Goal: Task Accomplishment & Management: Use online tool/utility

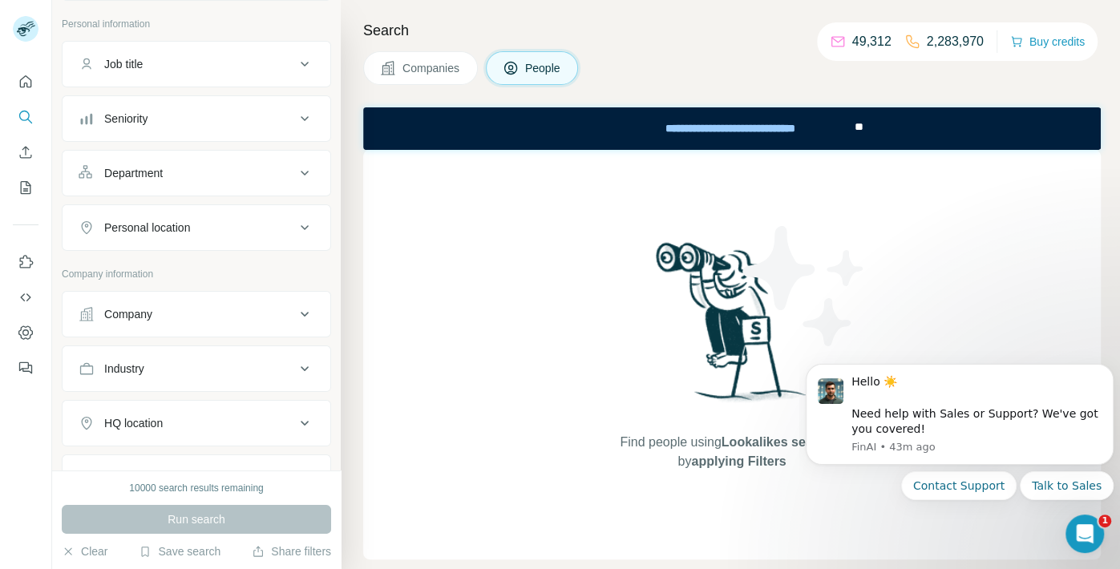
scroll to position [91, 0]
click at [305, 320] on button "Company" at bounding box center [197, 310] width 268 height 38
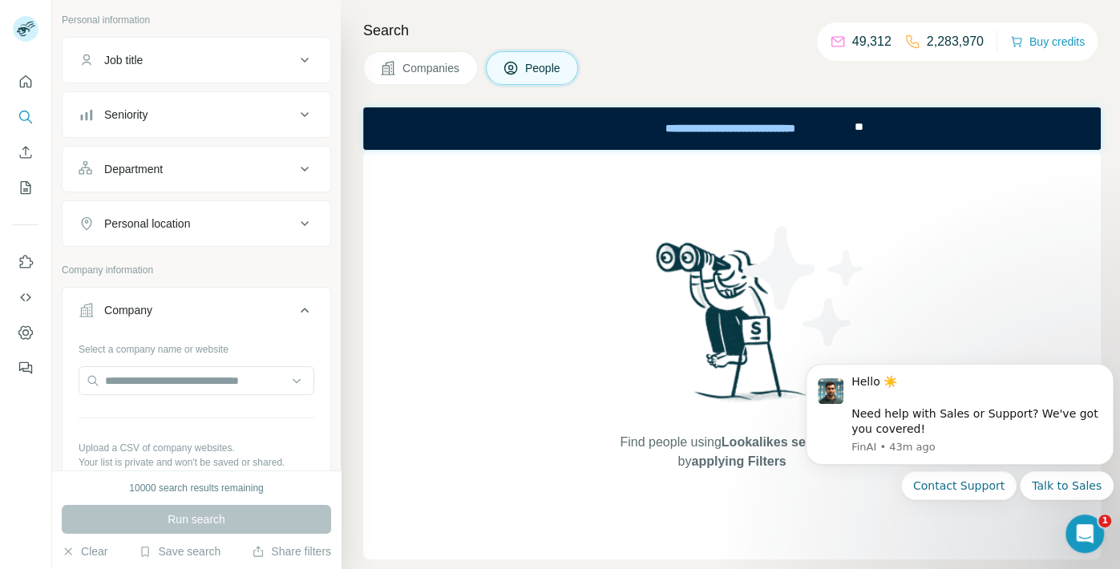
click at [304, 314] on icon at bounding box center [304, 310] width 19 height 19
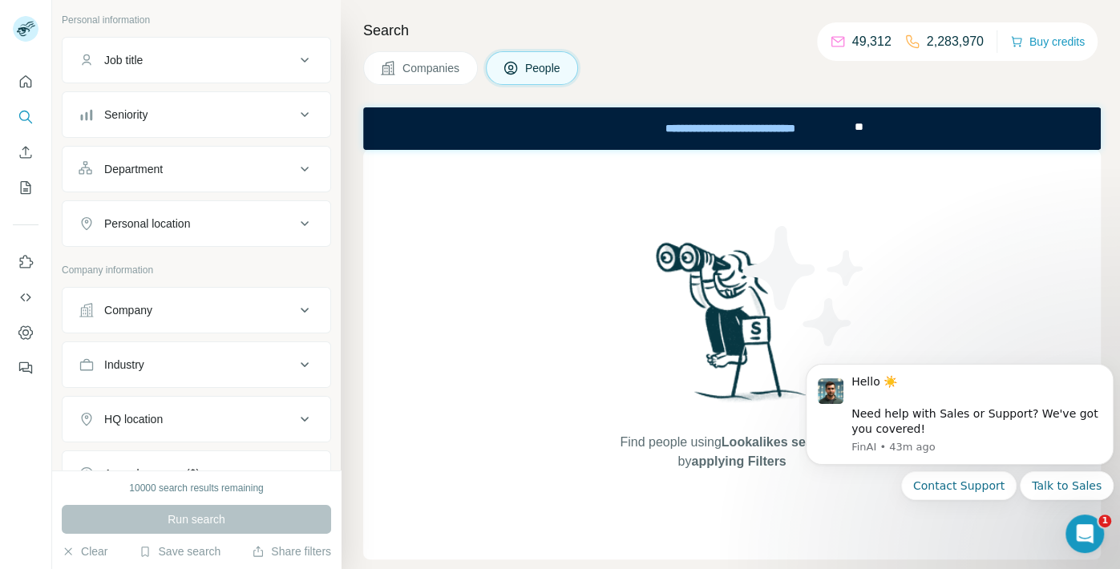
click at [304, 314] on icon at bounding box center [304, 310] width 19 height 19
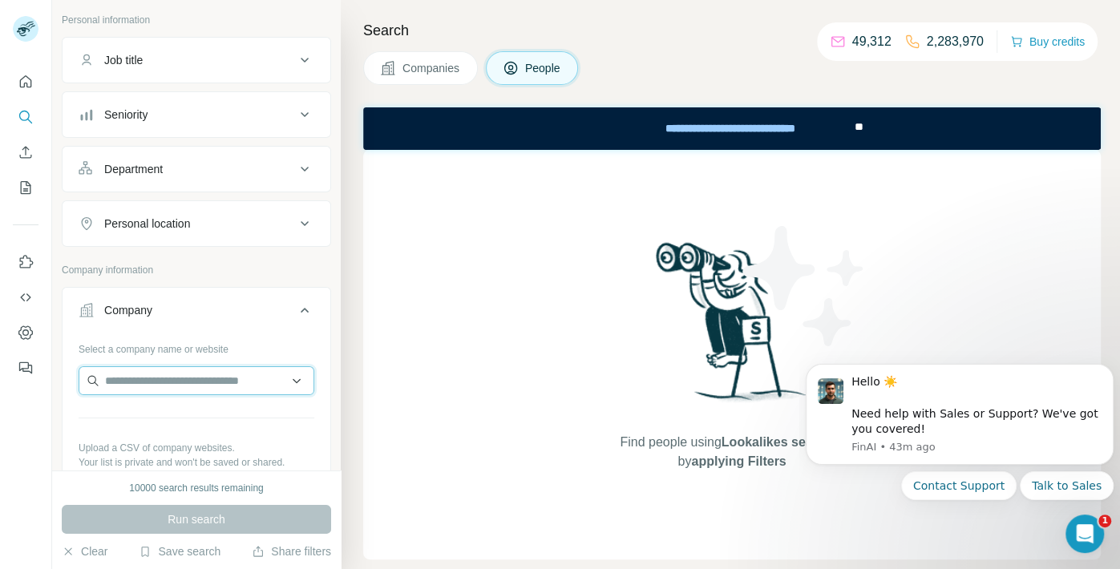
click at [237, 384] on input "text" at bounding box center [197, 380] width 236 height 29
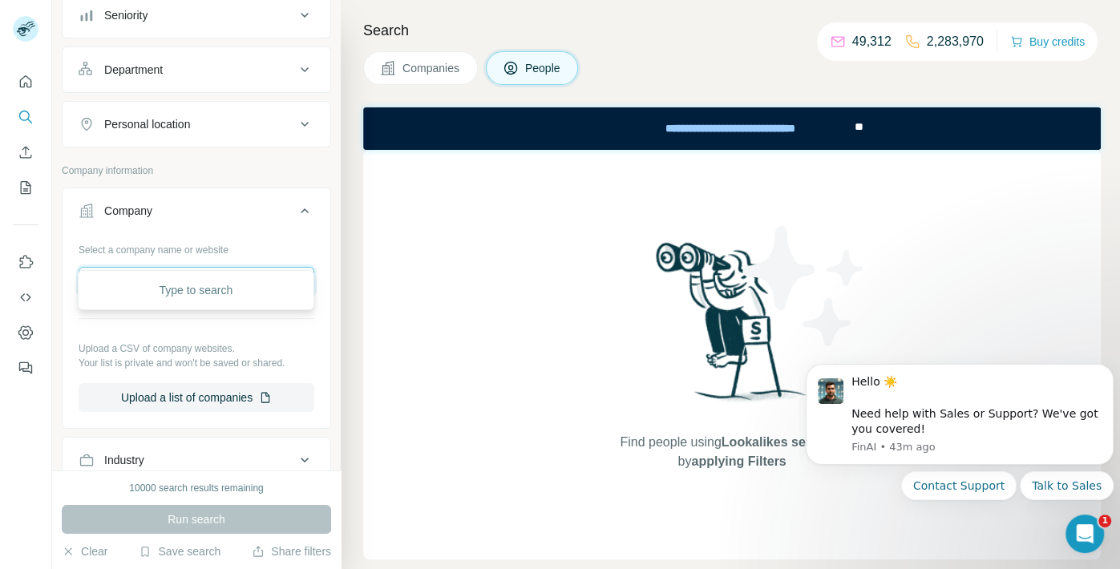
scroll to position [237, 0]
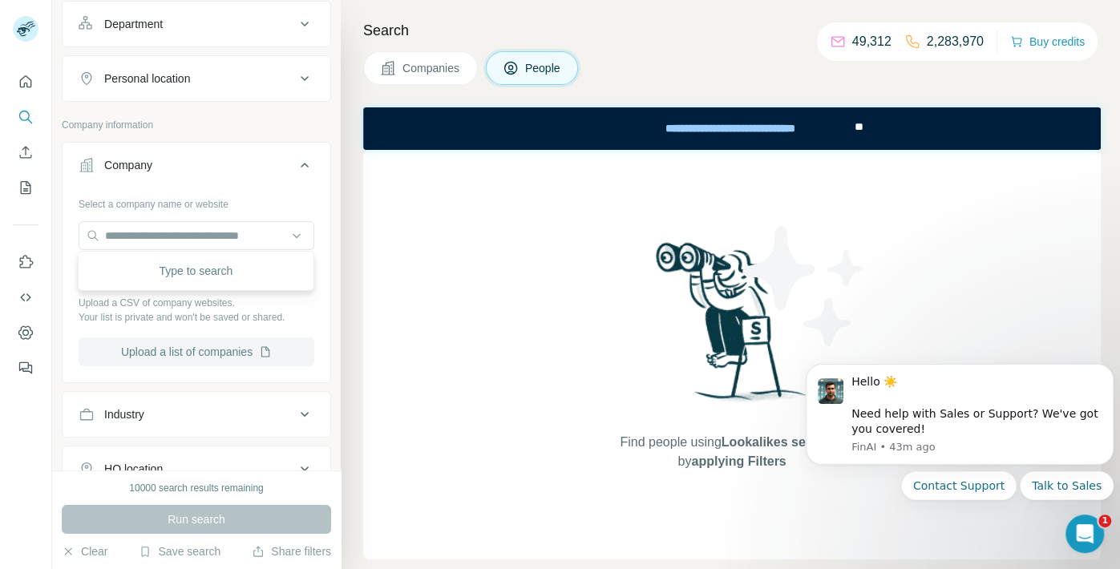
click at [225, 352] on button "Upload a list of companies" at bounding box center [197, 352] width 236 height 29
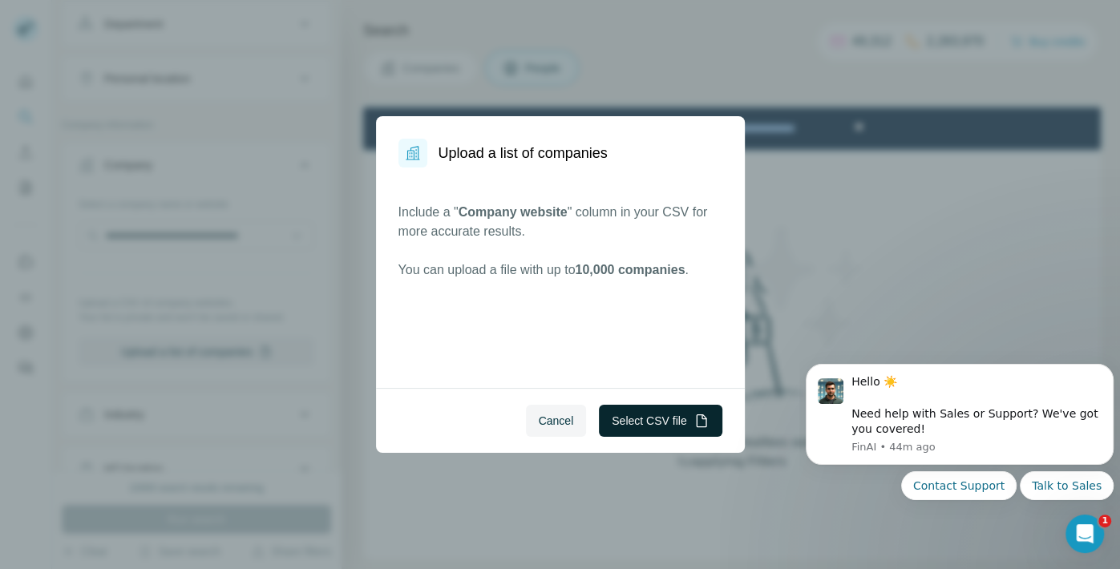
click at [650, 420] on button "Select CSV file" at bounding box center [660, 421] width 123 height 32
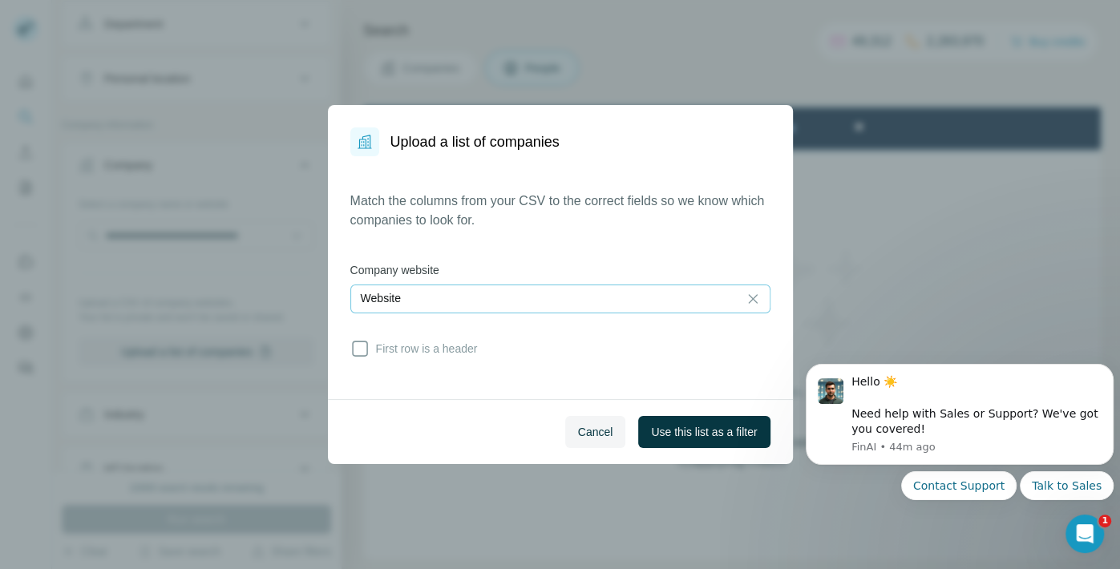
click at [484, 311] on div "Website" at bounding box center [544, 298] width 367 height 27
click at [473, 261] on div "Match the columns from your CSV to the correct fields so we know which companie…" at bounding box center [560, 278] width 420 height 172
click at [610, 426] on span "Cancel" at bounding box center [595, 432] width 35 height 16
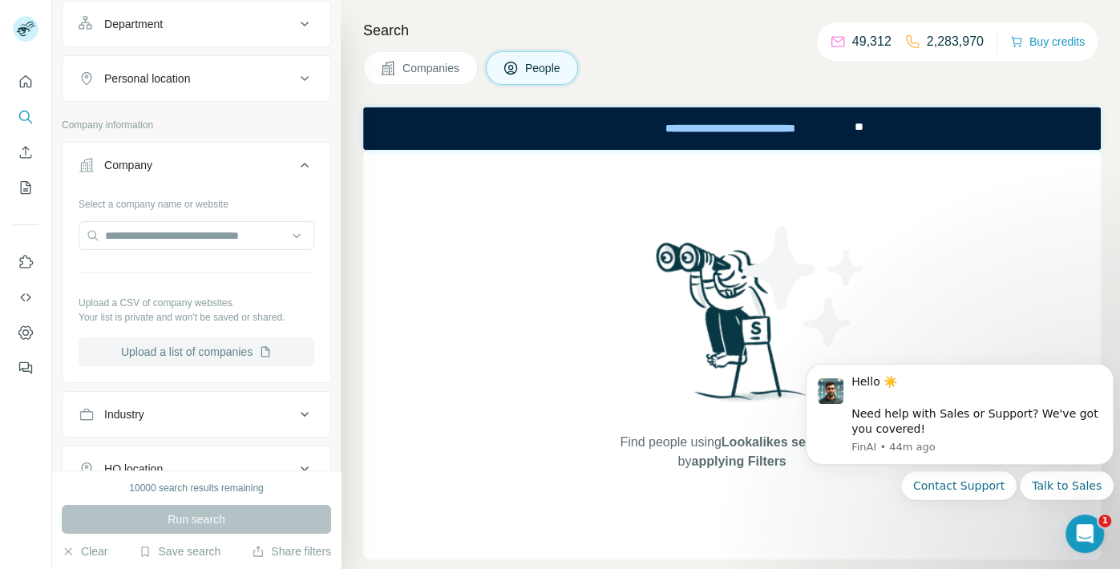
click at [196, 348] on button "Upload a list of companies" at bounding box center [197, 352] width 236 height 29
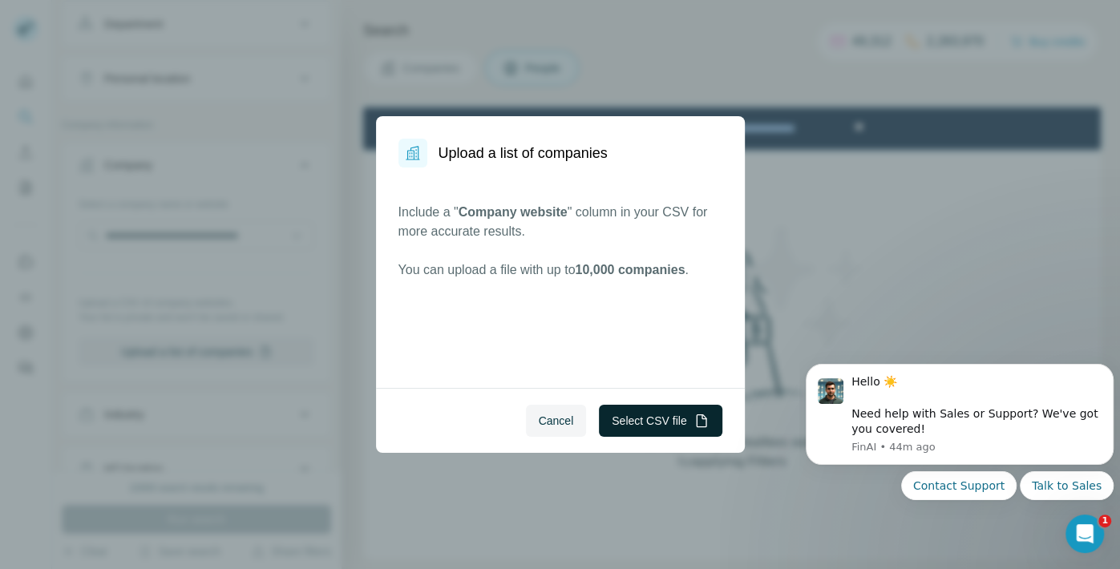
click at [629, 407] on button "Select CSV file" at bounding box center [660, 421] width 123 height 32
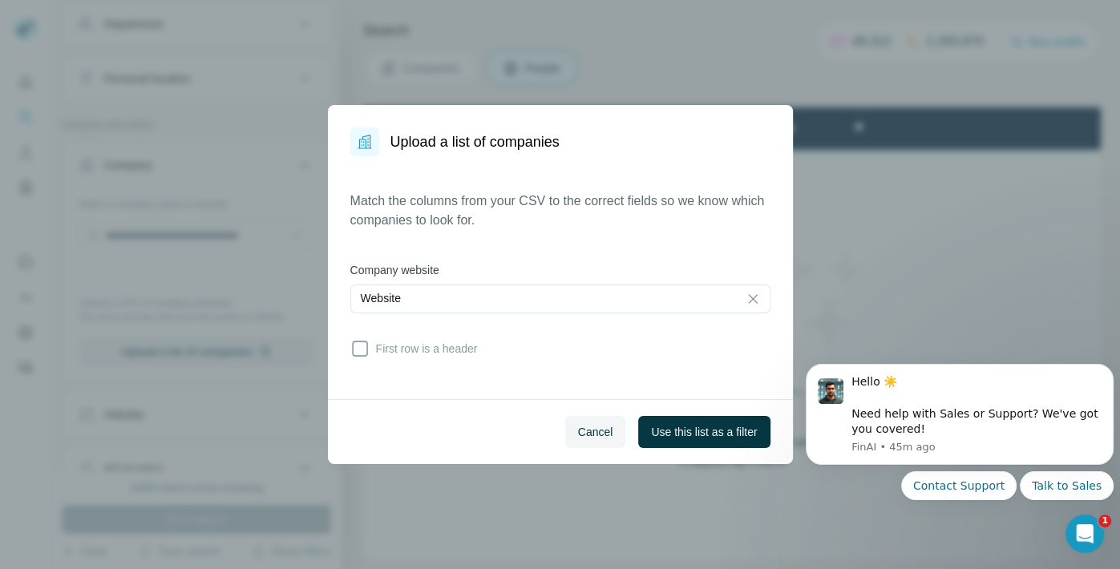
click at [363, 361] on div "Match the columns from your CSV to the correct fields so we know which companie…" at bounding box center [560, 278] width 420 height 172
click at [360, 354] on icon at bounding box center [359, 348] width 19 height 19
click at [522, 312] on div "Website" at bounding box center [560, 299] width 420 height 29
click at [496, 253] on div "Match the columns from your CSV to the correct fields so we know which companie…" at bounding box center [560, 278] width 420 height 172
click at [583, 425] on span "Cancel" at bounding box center [595, 432] width 35 height 16
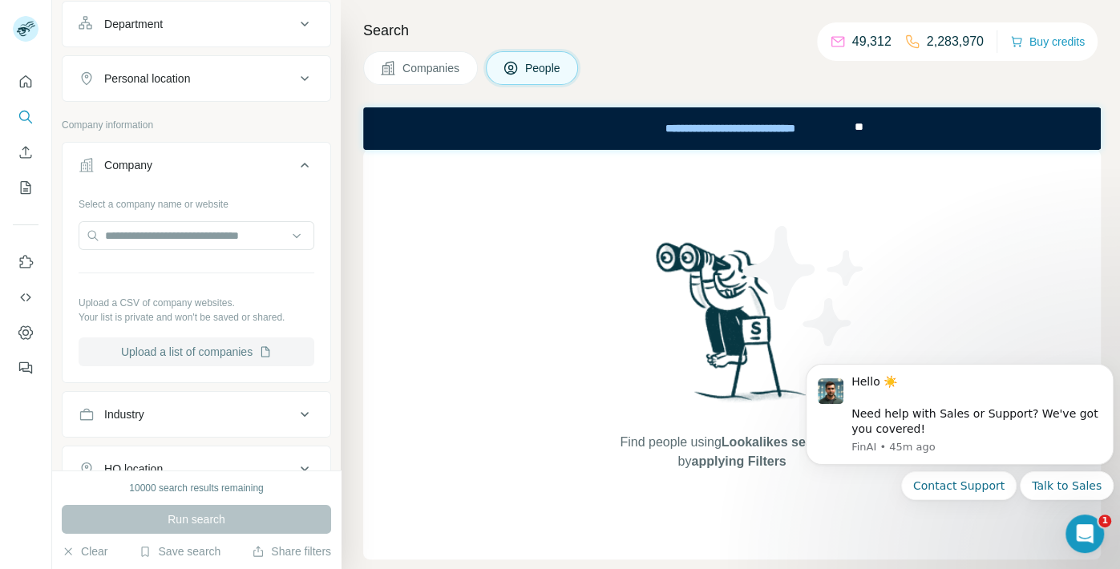
click at [180, 338] on button "Upload a list of companies" at bounding box center [197, 352] width 236 height 29
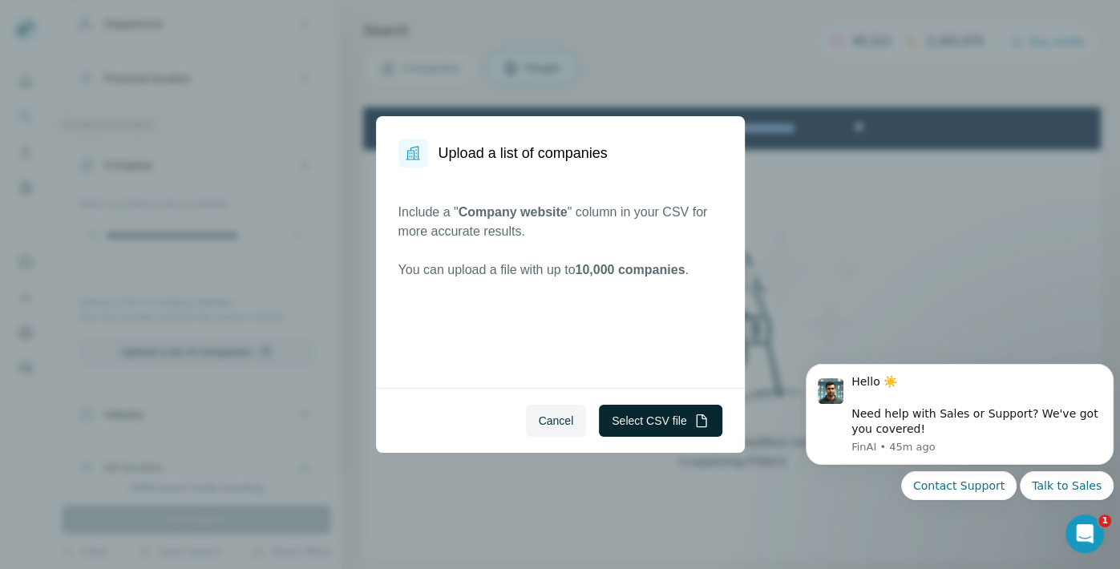
click at [679, 423] on button "Select CSV file" at bounding box center [660, 421] width 123 height 32
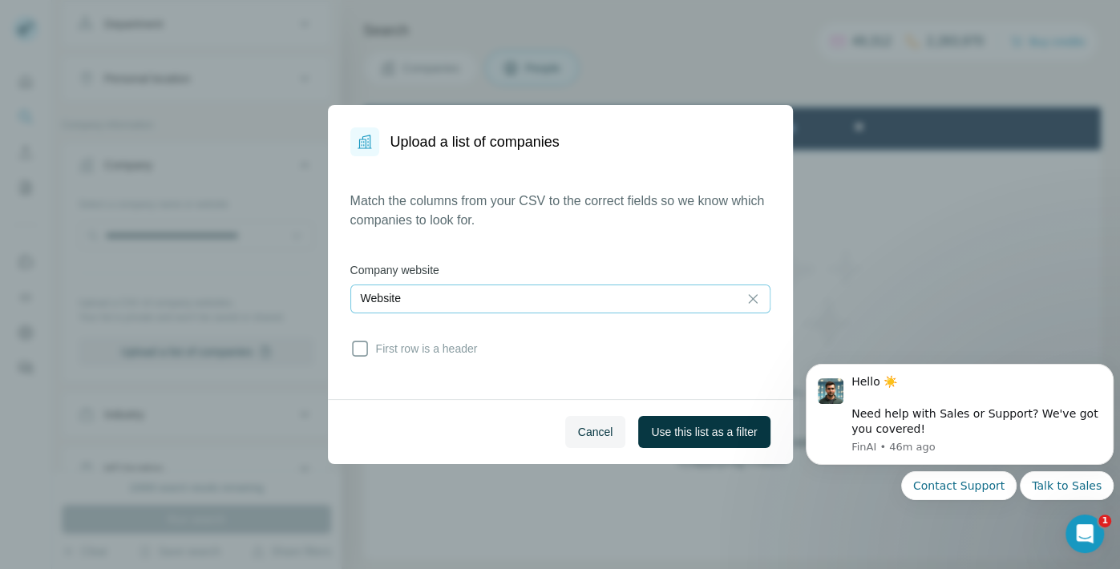
click at [481, 299] on div "Website" at bounding box center [544, 298] width 367 height 16
click at [497, 272] on label "Company website" at bounding box center [560, 270] width 420 height 16
